Goal: Task Accomplishment & Management: Use online tool/utility

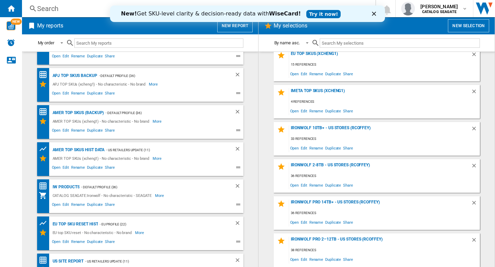
scroll to position [45, 0]
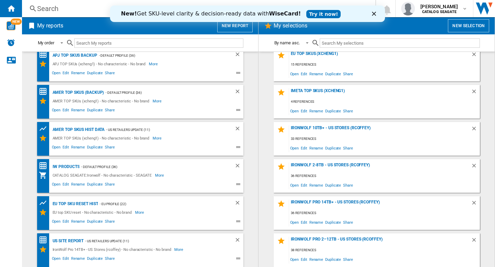
click at [374, 12] on icon "Fermer" at bounding box center [374, 14] width 4 height 4
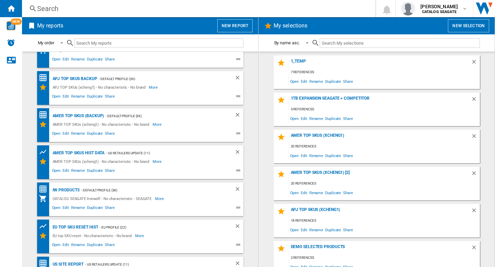
scroll to position [0, 0]
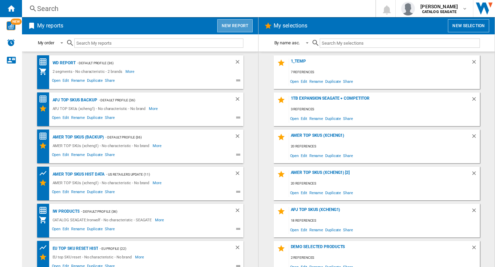
click at [241, 21] on button "New report" at bounding box center [234, 25] width 35 height 13
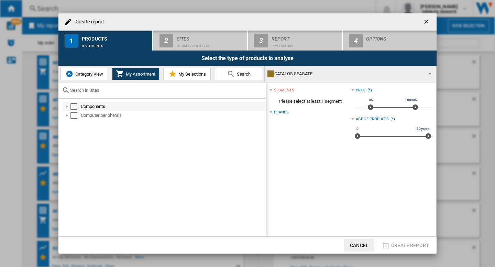
click at [73, 104] on div "Select" at bounding box center [73, 106] width 7 height 7
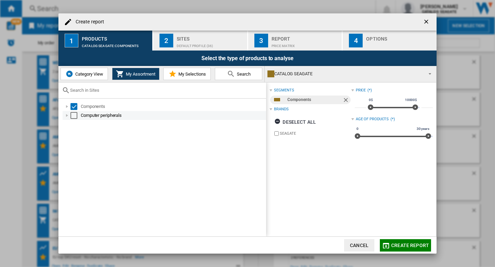
click at [74, 115] on div "Select" at bounding box center [73, 115] width 7 height 7
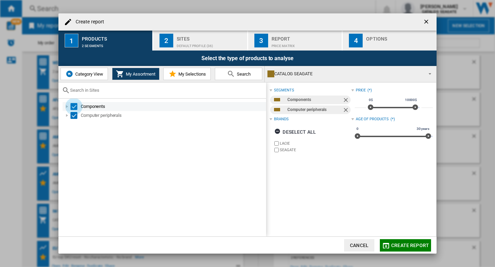
click at [76, 107] on div "Select" at bounding box center [73, 106] width 7 height 7
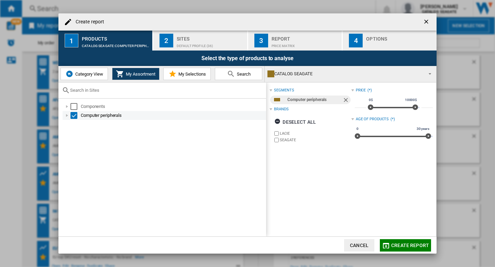
click at [75, 113] on div "Select" at bounding box center [73, 115] width 7 height 7
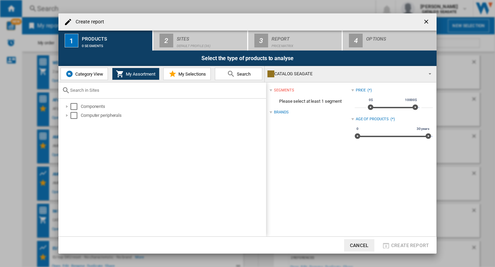
click at [81, 73] on span "Category View" at bounding box center [89, 73] width 30 height 5
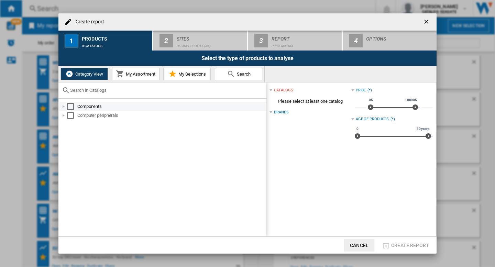
click at [70, 107] on div "Select" at bounding box center [70, 106] width 7 height 7
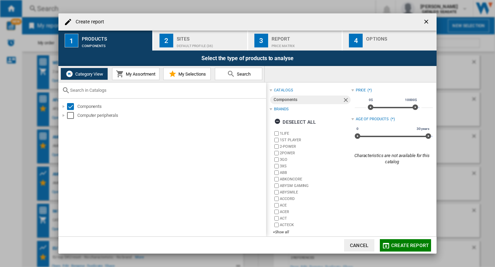
click at [72, 121] on div "Components Computer peripherals" at bounding box center [162, 168] width 208 height 138
click at [70, 116] on div "Select" at bounding box center [70, 115] width 7 height 7
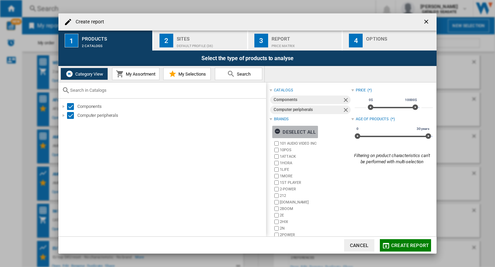
click at [302, 129] on div "Deselect all" at bounding box center [295, 132] width 42 height 12
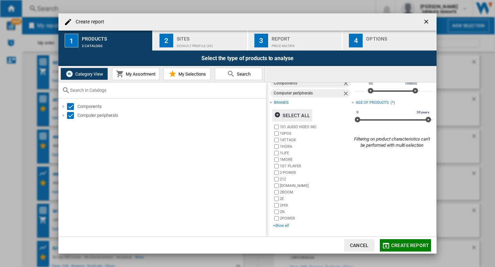
click at [281, 228] on div "+Show all" at bounding box center [312, 225] width 78 height 5
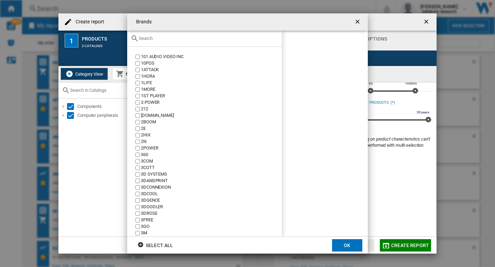
click at [192, 39] on input "text" at bounding box center [208, 38] width 139 height 5
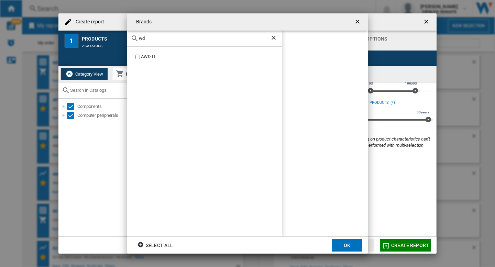
type input "wd"
click at [358, 24] on ng-md-icon "getI18NText('BUTTONS.CLOSE_DIALOG')" at bounding box center [358, 22] width 8 height 8
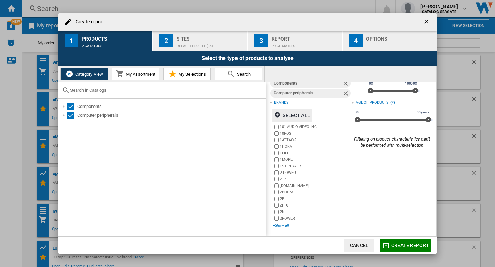
click at [282, 226] on div "+Show all" at bounding box center [312, 225] width 78 height 5
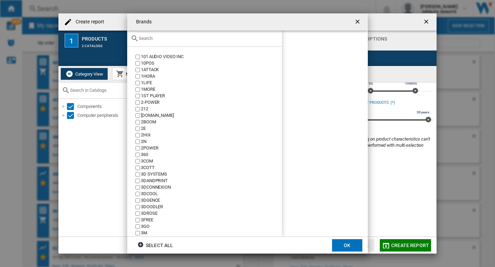
click at [234, 40] on input "{{::title}} OK ..." at bounding box center [208, 38] width 139 height 5
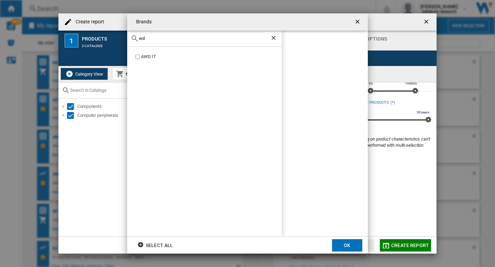
type input "wd"
click at [273, 36] on ng-md-icon "Clear search" at bounding box center [274, 38] width 8 height 8
click at [359, 22] on ng-md-icon "getI18NText('BUTTONS.CLOSE_DIALOG')" at bounding box center [358, 22] width 8 height 8
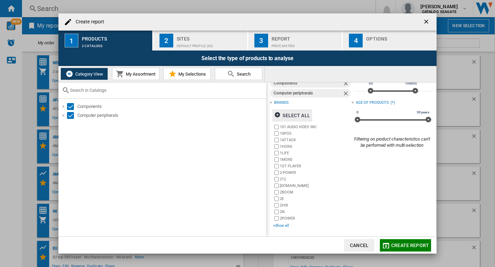
click at [283, 227] on div "+Show all" at bounding box center [312, 225] width 78 height 5
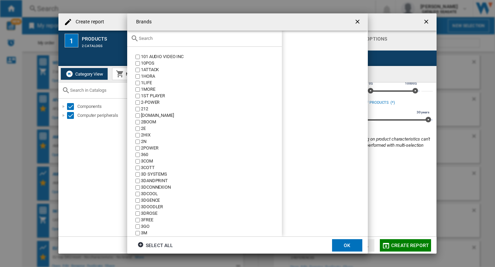
click at [215, 41] on input "{{::title}} OK ..." at bounding box center [208, 38] width 139 height 5
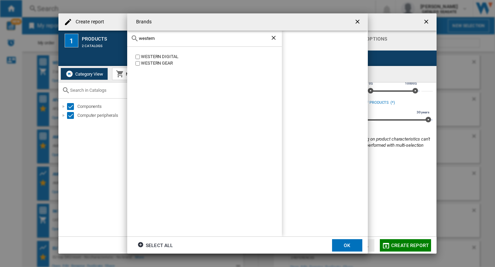
type input "western"
click at [349, 247] on button "OK" at bounding box center [347, 245] width 30 height 12
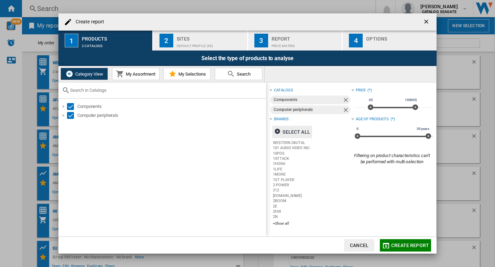
scroll to position [0, 0]
click at [406, 247] on span "Create report" at bounding box center [410, 245] width 38 height 5
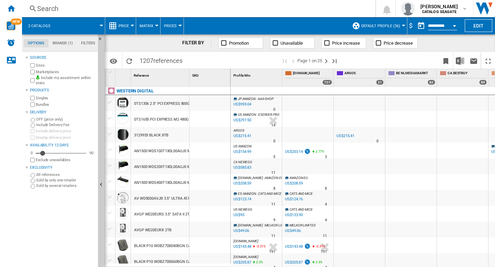
click at [393, 27] on span "Default profile (36)" at bounding box center [380, 26] width 39 height 4
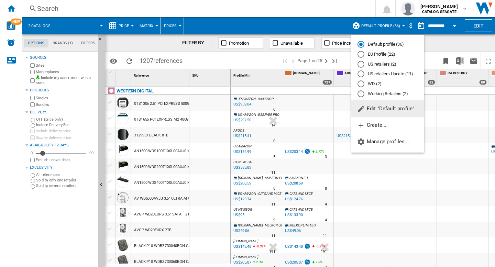
click at [360, 84] on div "WD (2)" at bounding box center [360, 83] width 7 height 7
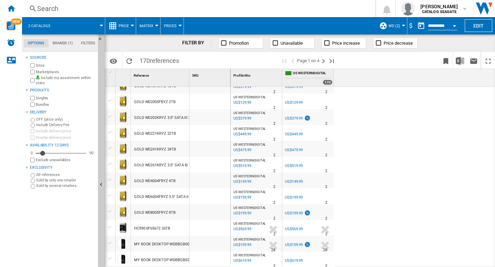
scroll to position [481, 0]
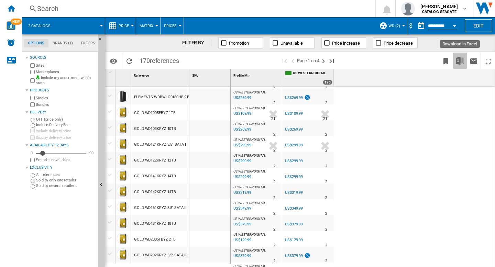
click at [458, 59] on img "Download in Excel" at bounding box center [460, 61] width 8 height 8
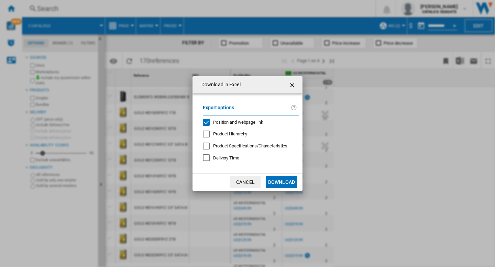
click at [232, 122] on span "Position and webpage link" at bounding box center [238, 122] width 50 height 5
click at [284, 179] on button "Download" at bounding box center [281, 182] width 31 height 12
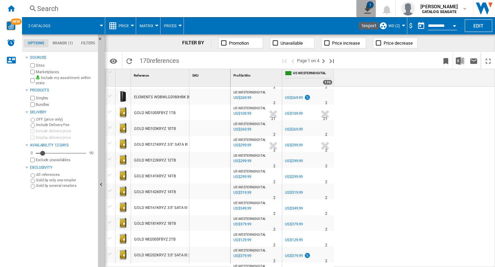
click at [369, 10] on ng-md-icon "1\a export" at bounding box center [366, 8] width 8 height 9
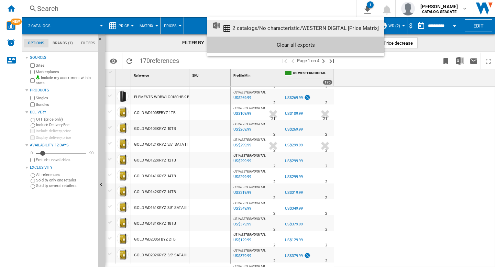
click at [267, 28] on div "2 catalogs/No characteristic/WESTERN DIGITAL [Price Matrix]" at bounding box center [305, 28] width 146 height 6
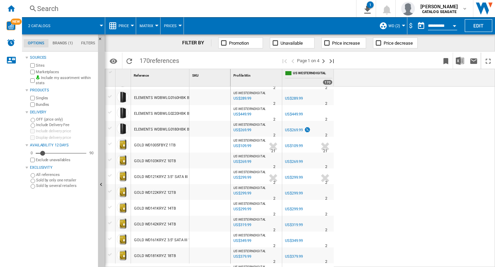
scroll to position [277, 0]
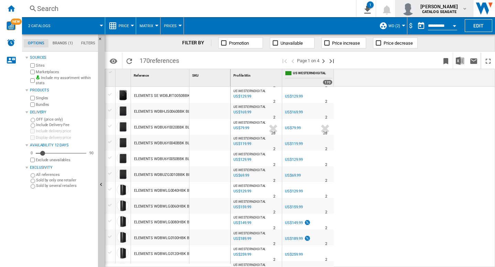
click at [444, 13] on b "CATALOG SEAGATE" at bounding box center [439, 12] width 34 height 4
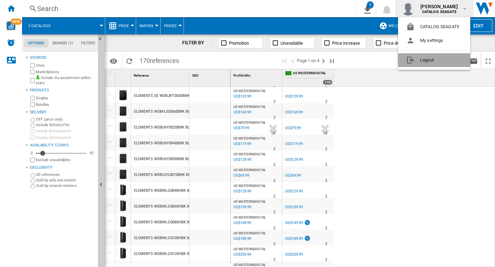
click at [438, 61] on button "Logout" at bounding box center [434, 60] width 72 height 14
